Goal: Task Accomplishment & Management: Use online tool/utility

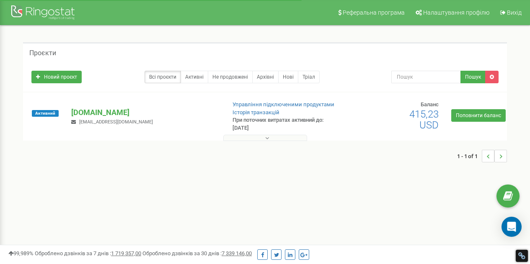
drag, startPoint x: 0, startPoint y: 0, endPoint x: 85, endPoint y: 112, distance: 141.1
click at [85, 112] on p "[DOMAIN_NAME]" at bounding box center [144, 112] width 147 height 11
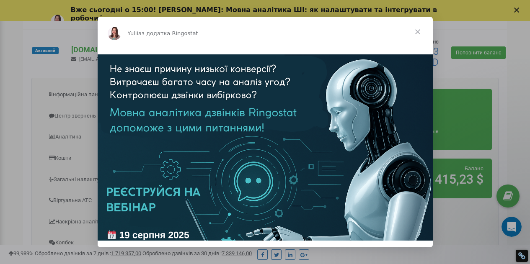
click at [419, 32] on span "Закрити" at bounding box center [418, 32] width 30 height 30
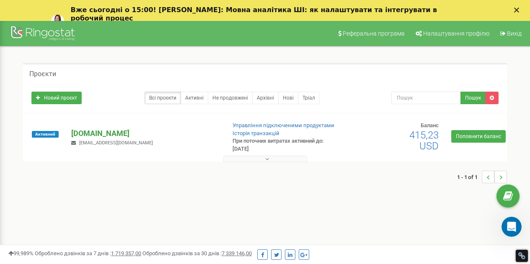
click at [101, 136] on p "[DOMAIN_NAME]" at bounding box center [144, 133] width 147 height 11
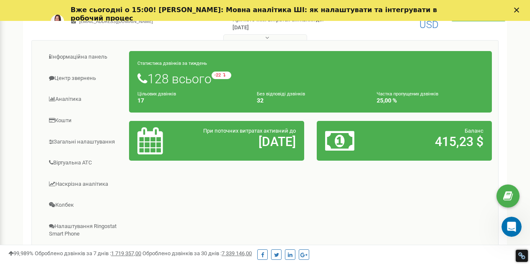
scroll to position [126, 0]
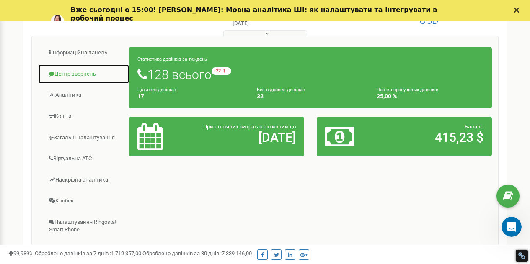
click at [85, 76] on link "Центр звернень" at bounding box center [83, 74] width 91 height 21
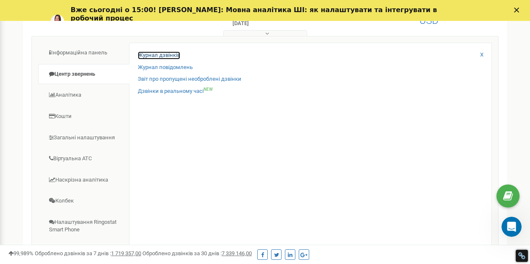
click at [164, 56] on link "Журнал дзвінків" at bounding box center [159, 56] width 42 height 8
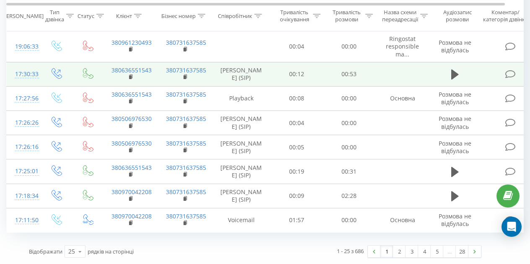
scroll to position [708, 0]
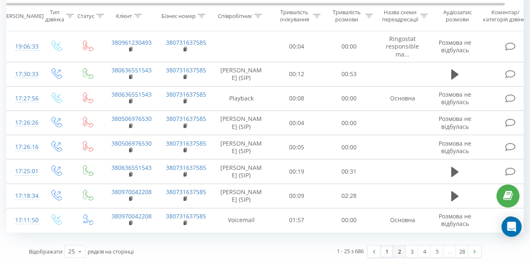
click at [399, 254] on link "2" at bounding box center [399, 252] width 13 height 12
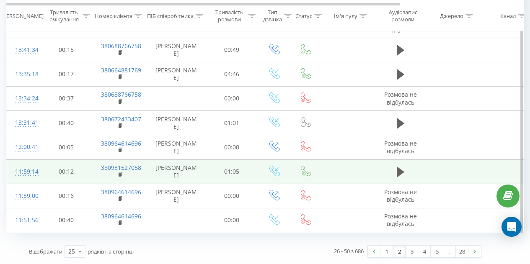
scroll to position [547, 0]
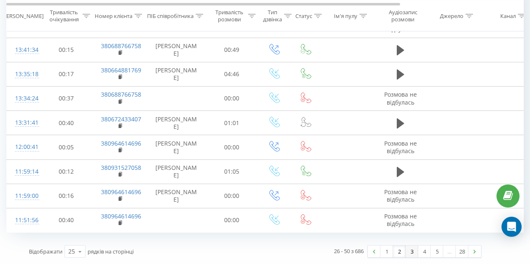
click at [413, 251] on link "3" at bounding box center [412, 252] width 13 height 12
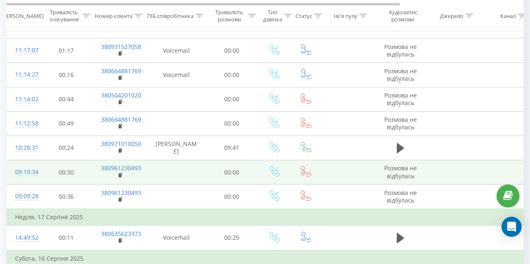
scroll to position [181, 0]
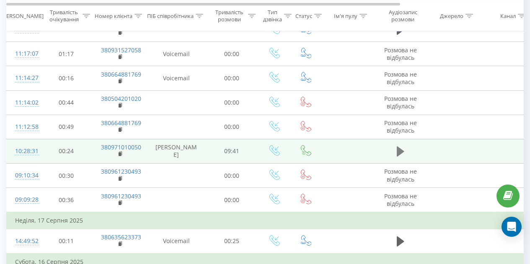
click at [401, 157] on icon at bounding box center [401, 152] width 8 height 10
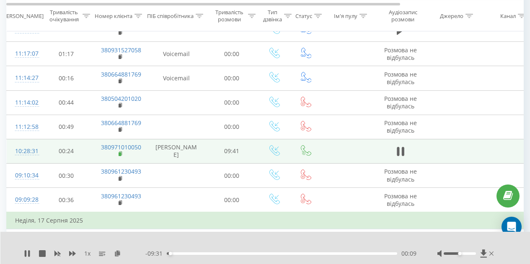
click at [120, 156] on rect at bounding box center [120, 155] width 3 height 4
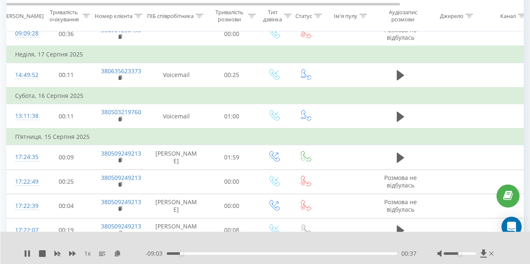
scroll to position [349, 0]
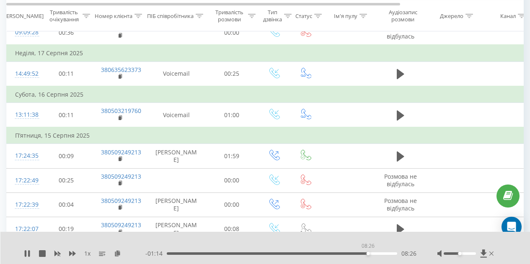
click at [368, 254] on div "08:26" at bounding box center [282, 254] width 230 height 3
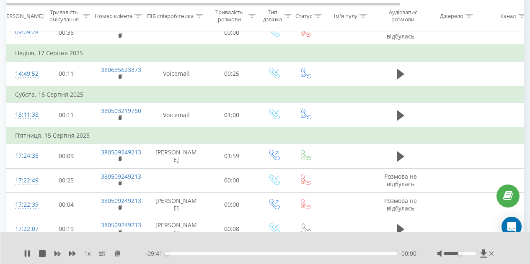
click at [372, 254] on div "00:00" at bounding box center [282, 254] width 230 height 3
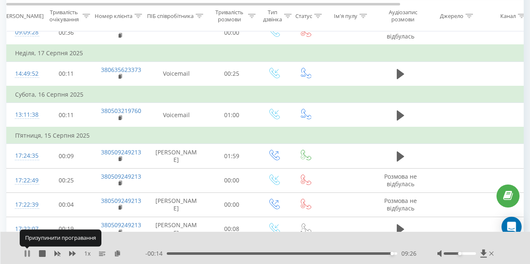
click at [28, 253] on icon at bounding box center [29, 254] width 2 height 7
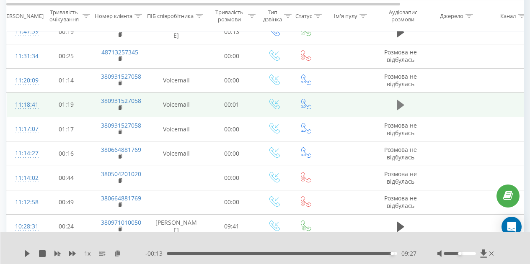
scroll to position [97, 0]
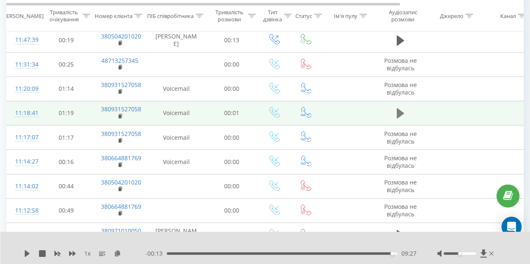
click at [399, 119] on icon at bounding box center [401, 114] width 8 height 10
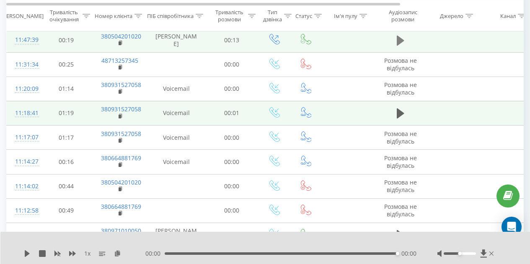
click at [402, 44] on icon at bounding box center [401, 41] width 8 height 10
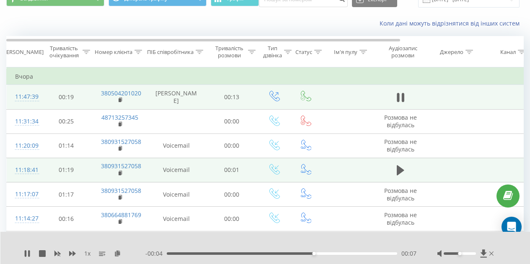
scroll to position [42, 0]
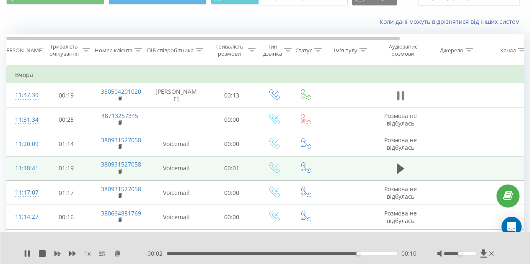
click at [401, 99] on icon at bounding box center [401, 96] width 8 height 12
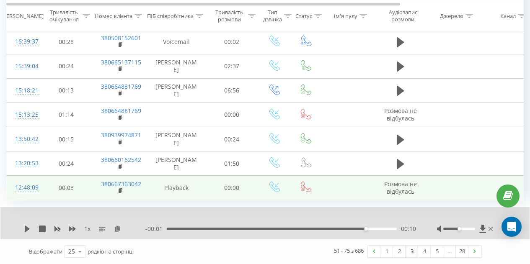
scroll to position [643, 0]
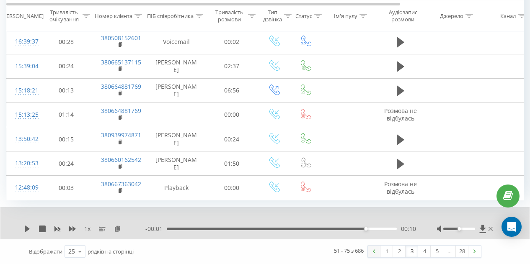
click at [375, 253] on link at bounding box center [374, 252] width 13 height 12
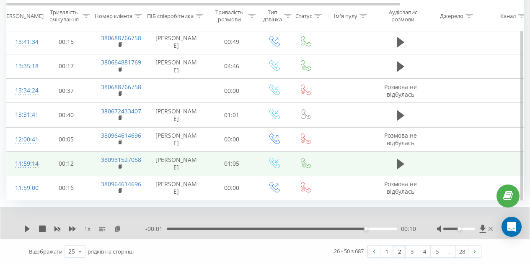
scroll to position [579, 0]
click at [402, 158] on icon at bounding box center [401, 164] width 8 height 12
click at [402, 160] on icon at bounding box center [402, 164] width 3 height 9
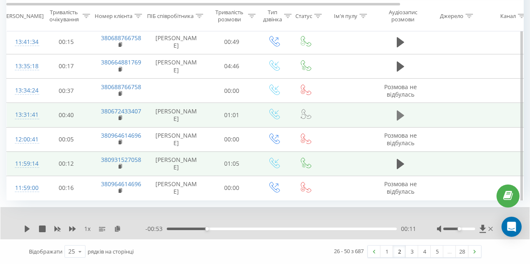
click at [403, 110] on icon at bounding box center [401, 116] width 8 height 12
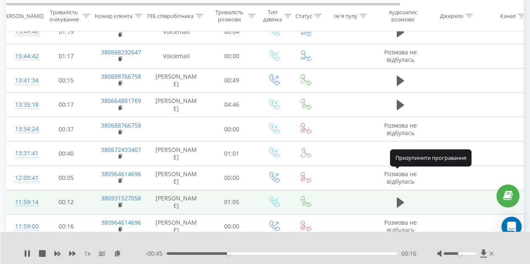
click at [400, 160] on icon at bounding box center [401, 154] width 8 height 12
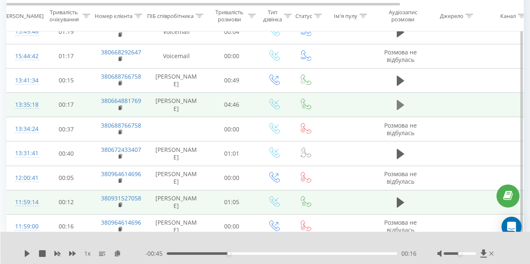
click at [399, 110] on icon at bounding box center [401, 105] width 8 height 10
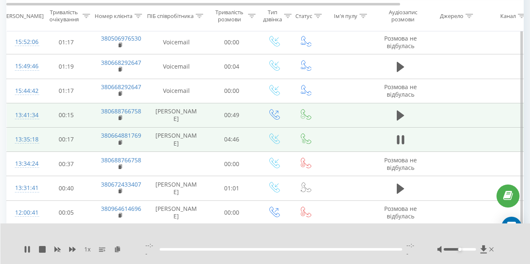
scroll to position [454, 0]
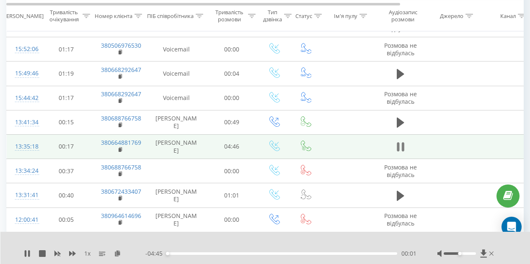
click at [402, 152] on icon at bounding box center [402, 146] width 3 height 9
click at [401, 201] on icon at bounding box center [401, 196] width 8 height 10
click at [316, 255] on div "- 00:44 00:17 00:17" at bounding box center [280, 254] width 271 height 8
click at [318, 253] on div "00:18" at bounding box center [282, 254] width 230 height 3
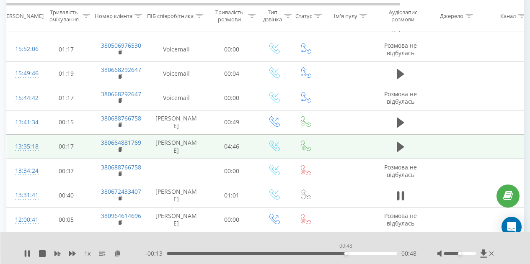
click at [346, 253] on div "00:48" at bounding box center [282, 254] width 230 height 3
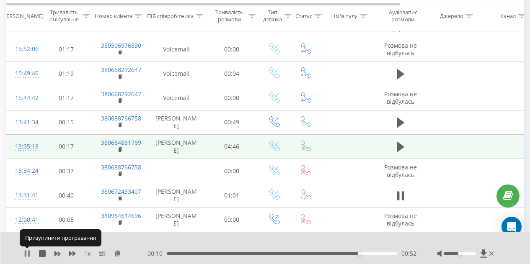
click at [27, 253] on icon at bounding box center [27, 254] width 7 height 7
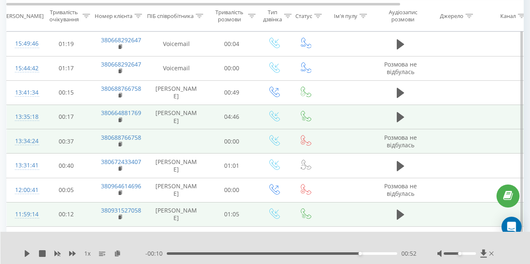
scroll to position [496, 0]
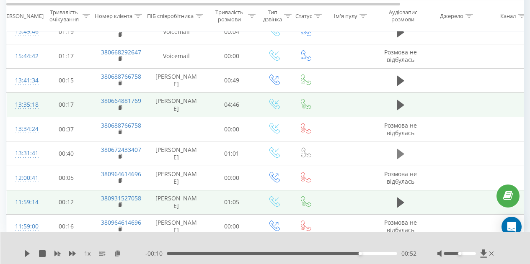
click at [404, 160] on button at bounding box center [400, 154] width 13 height 13
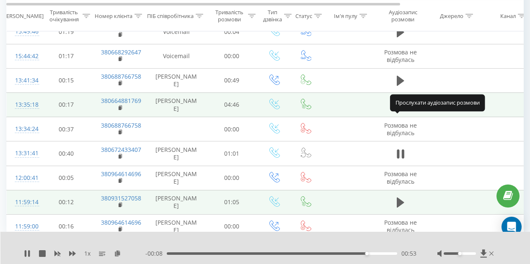
click at [400, 110] on icon at bounding box center [401, 105] width 8 height 10
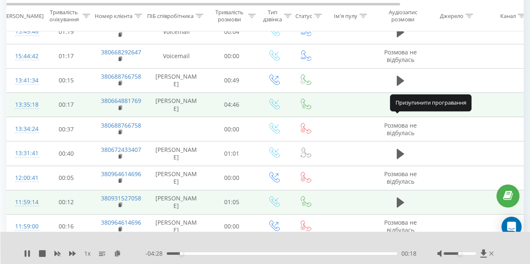
click at [402, 110] on icon at bounding box center [402, 105] width 3 height 9
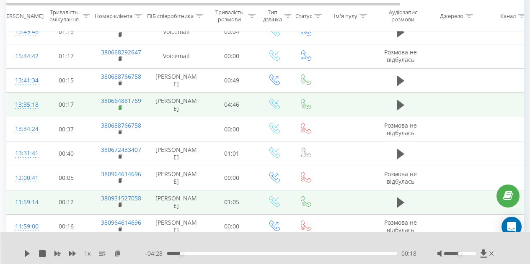
click at [120, 110] on rect at bounding box center [120, 108] width 3 height 4
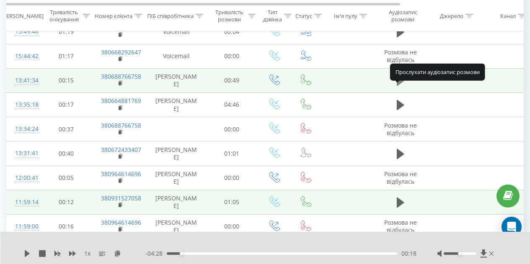
click at [398, 86] on icon at bounding box center [401, 81] width 8 height 10
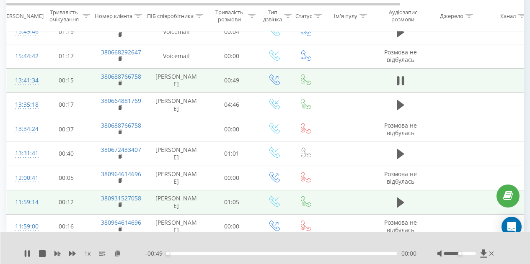
scroll to position [454, 0]
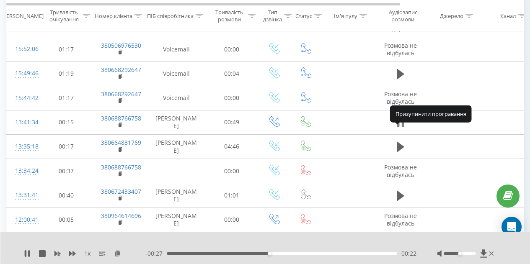
click at [401, 129] on icon at bounding box center [401, 123] width 8 height 12
